Goal: Find contact information: Find contact information

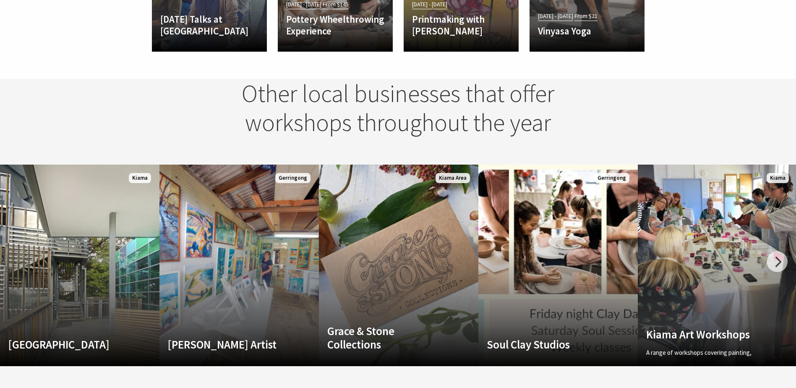
scroll to position [1007, 0]
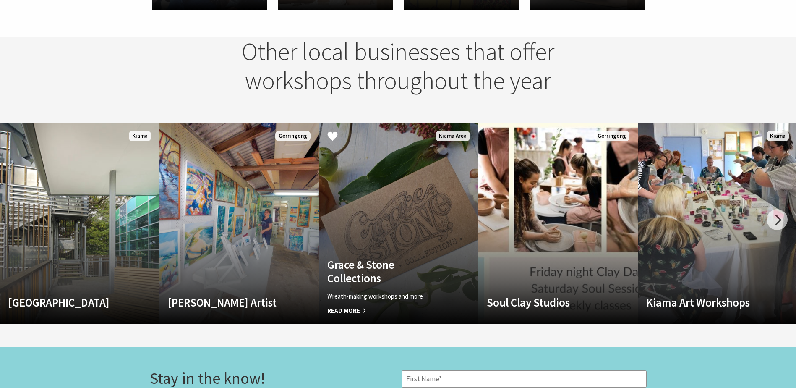
click at [354, 312] on span "Read More" at bounding box center [386, 311] width 119 height 10
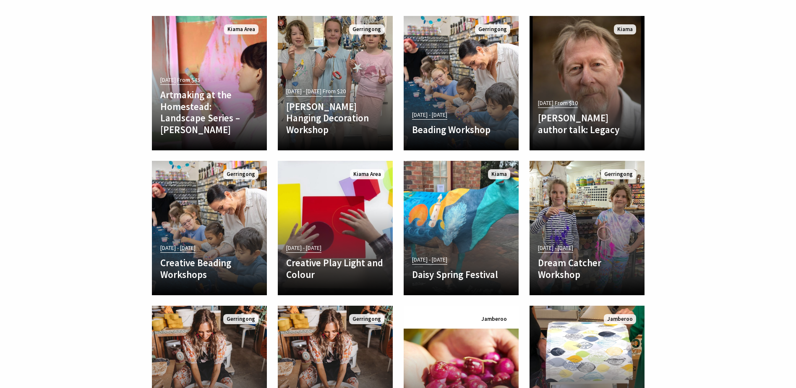
scroll to position [420, 0]
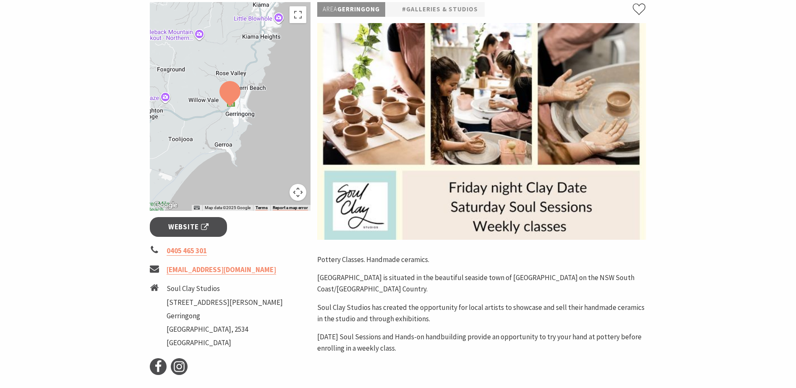
scroll to position [210, 0]
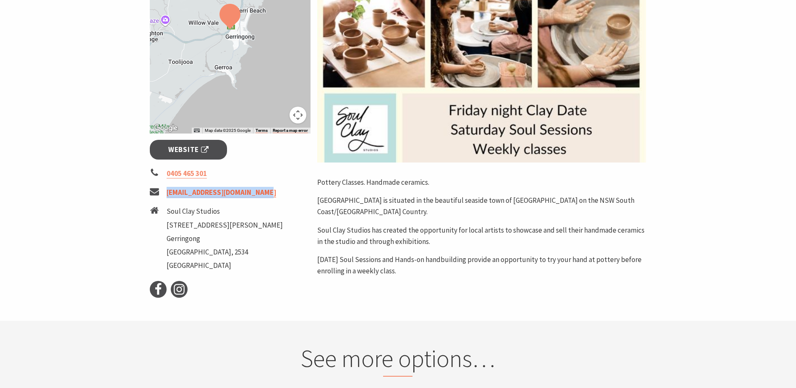
drag, startPoint x: 264, startPoint y: 194, endPoint x: 167, endPoint y: 192, distance: 97.4
click at [167, 192] on li "info@soulclaystudios.com.au" at bounding box center [230, 192] width 161 height 11
copy link "info@soulclaystudios.com.au"
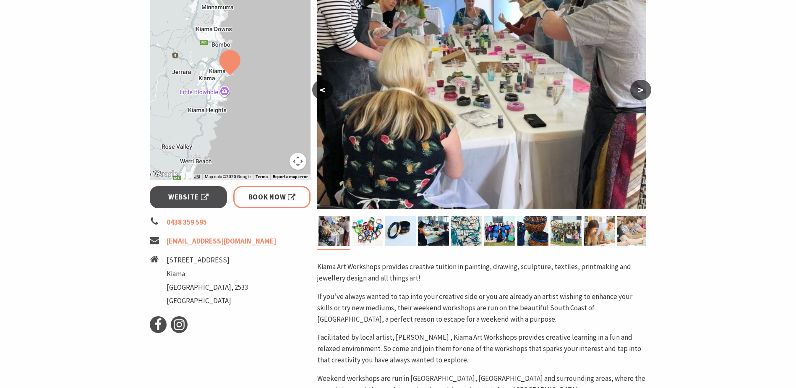
scroll to position [168, 0]
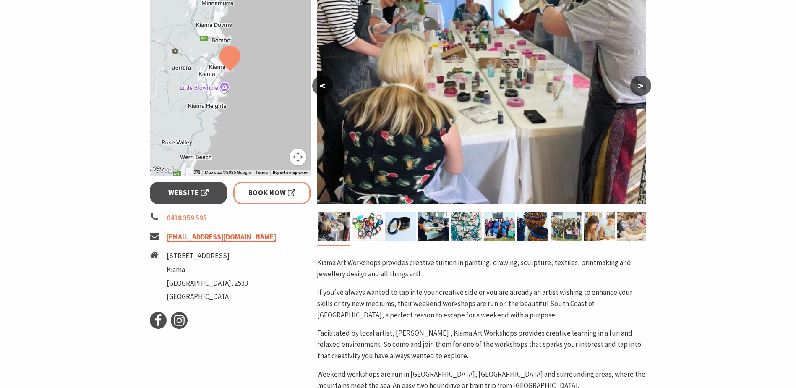
drag, startPoint x: 277, startPoint y: 237, endPoint x: 167, endPoint y: 234, distance: 110.4
click at [167, 234] on li "[EMAIL_ADDRESS][DOMAIN_NAME]" at bounding box center [230, 236] width 161 height 11
copy link "[EMAIL_ADDRESS][DOMAIN_NAME]"
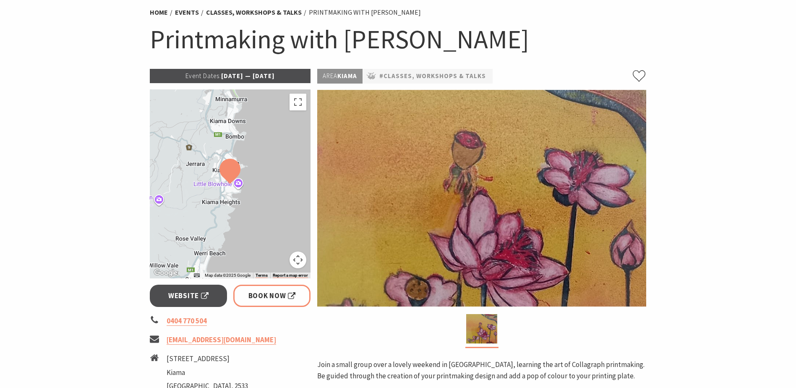
scroll to position [126, 0]
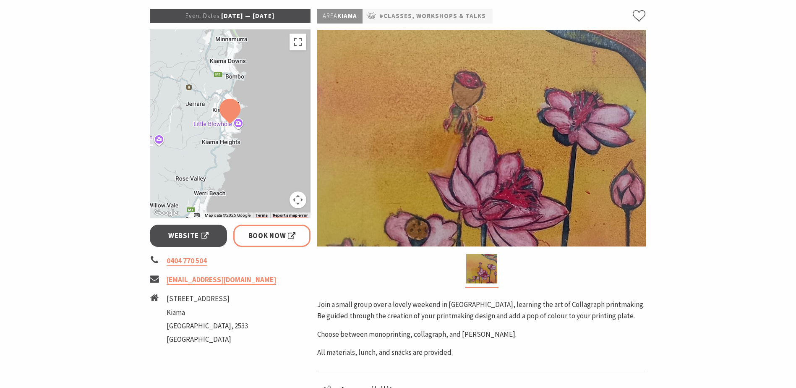
drag, startPoint x: 277, startPoint y: 282, endPoint x: 166, endPoint y: 282, distance: 110.8
click at [166, 282] on li "[EMAIL_ADDRESS][DOMAIN_NAME]" at bounding box center [230, 279] width 161 height 11
click at [695, 255] on section "Home Events Classes, Workshops & Talks Printmaking with [PERSON_NAME] Printmaki…" at bounding box center [398, 178] width 796 height 519
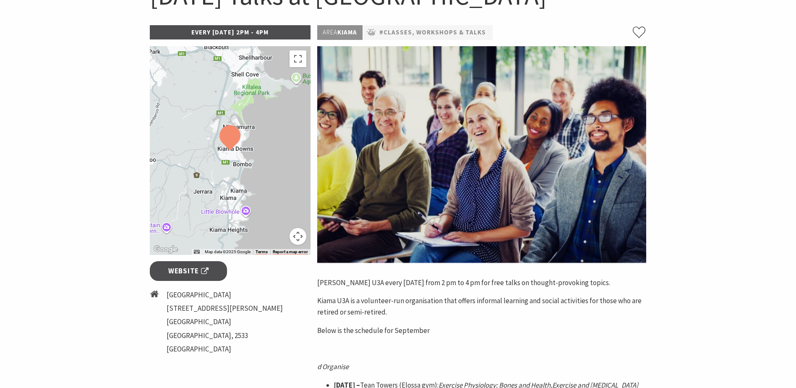
scroll to position [42, 0]
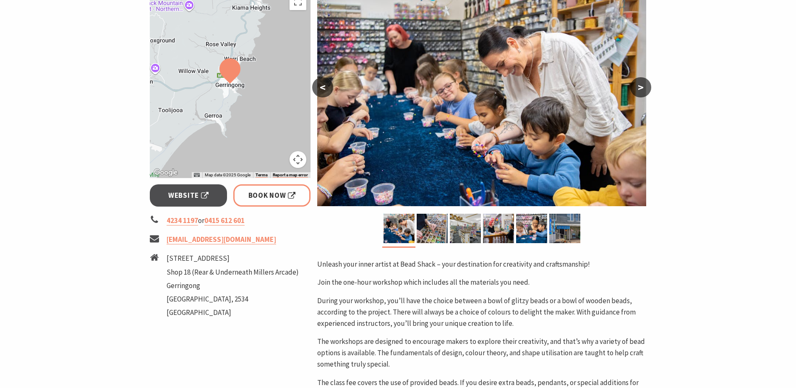
scroll to position [168, 0]
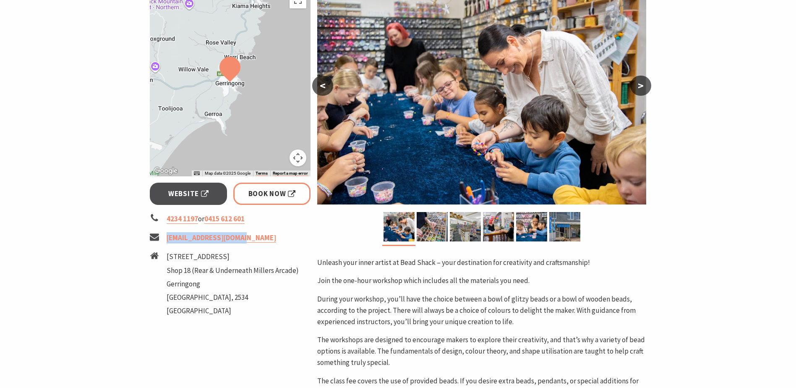
drag, startPoint x: 251, startPoint y: 238, endPoint x: 166, endPoint y: 238, distance: 84.4
click at [166, 238] on li "info@beadshack.com.au" at bounding box center [230, 237] width 161 height 11
drag, startPoint x: 166, startPoint y: 238, endPoint x: 186, endPoint y: 235, distance: 20.0
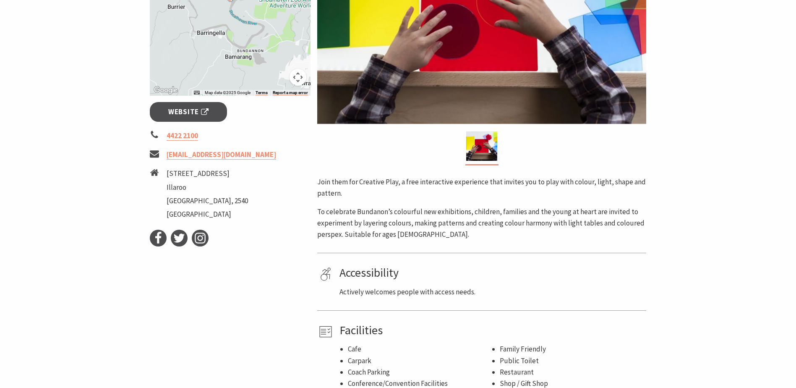
scroll to position [252, 0]
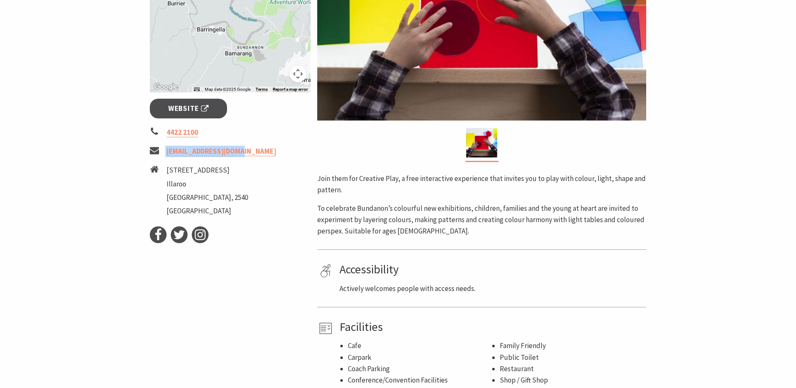
drag, startPoint x: 224, startPoint y: 152, endPoint x: 164, endPoint y: 154, distance: 59.6
click at [164, 154] on li "info@bundanon.com.au" at bounding box center [230, 151] width 161 height 11
copy li "info@bundanon.com.au"
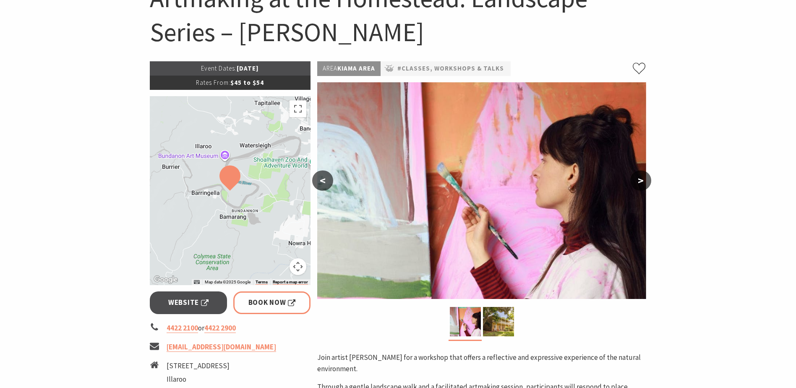
scroll to position [210, 0]
